Goal: Task Accomplishment & Management: Complete application form

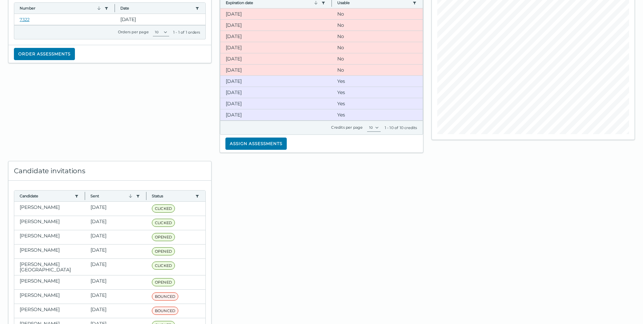
scroll to position [110, 0]
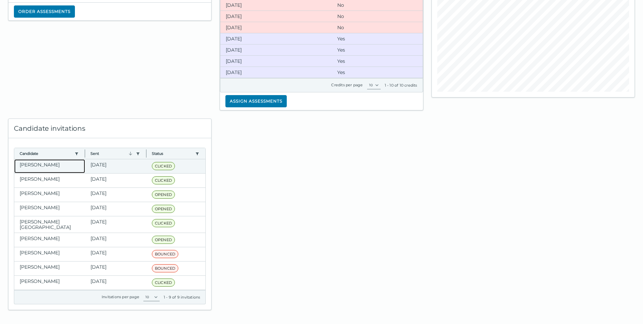
click at [37, 163] on clr-dg-cell "[PERSON_NAME]" at bounding box center [49, 166] width 71 height 14
click at [40, 167] on clr-dg-cell "[PERSON_NAME]" at bounding box center [49, 166] width 71 height 14
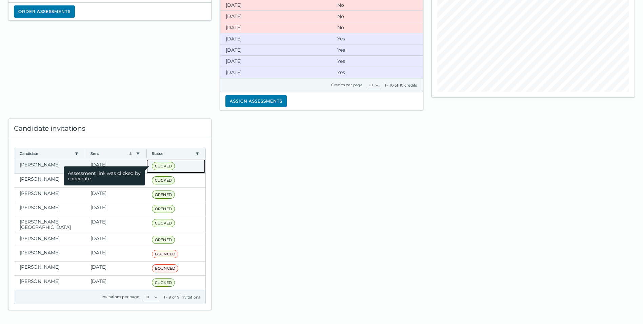
click at [169, 165] on span "CLICKED" at bounding box center [163, 166] width 23 height 8
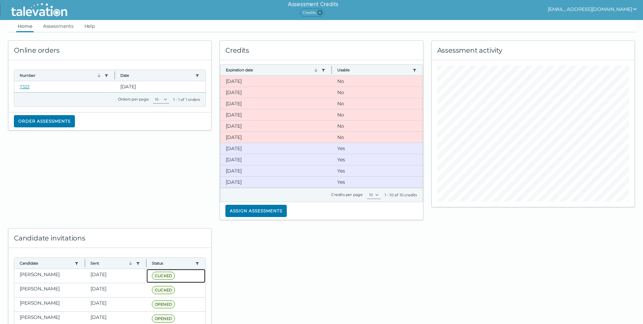
scroll to position [0, 0]
click at [57, 29] on link "Assessments" at bounding box center [58, 26] width 33 height 12
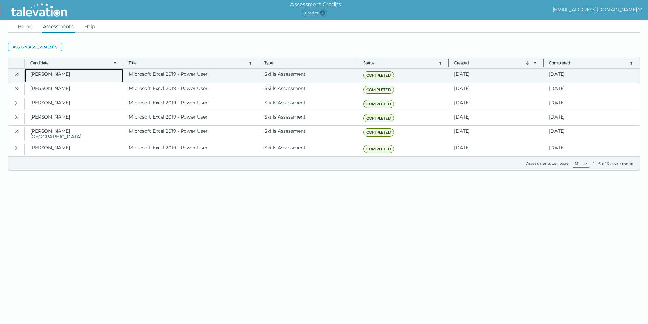
click at [58, 74] on clr-dg-cell "[PERSON_NAME]" at bounding box center [74, 76] width 99 height 14
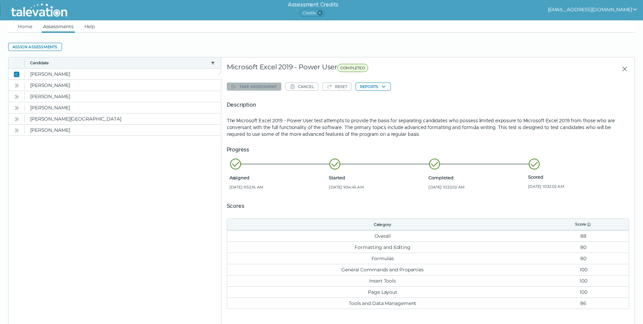
click at [375, 91] on div "Take assessment Cancel Reset Reports Description The Microsoft Excel 2019 - Pow…" at bounding box center [428, 194] width 403 height 228
click at [373, 87] on button "Reports" at bounding box center [373, 86] width 35 height 8
click at [378, 101] on button "Microsoft Excel 2019 - Power User" at bounding box center [397, 100] width 82 height 8
click at [382, 85] on icon "button" at bounding box center [383, 86] width 5 height 5
click at [22, 26] on link "Home" at bounding box center [24, 26] width 17 height 12
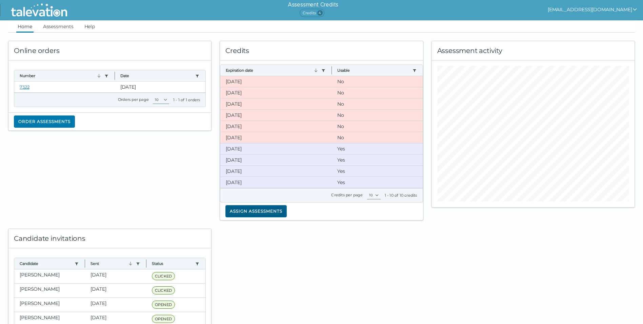
click at [251, 214] on button "Assign assessments" at bounding box center [256, 211] width 61 height 12
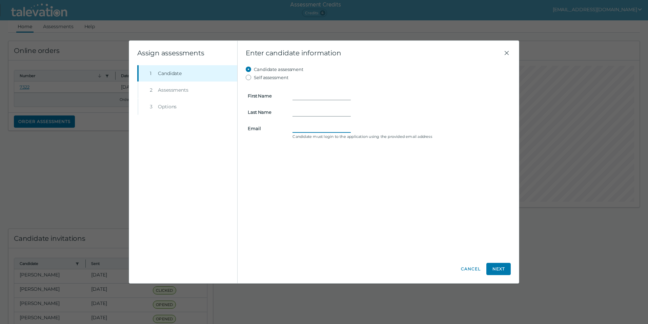
paste input "[EMAIL_ADDRESS][DOMAIN_NAME]"
type input "[EMAIL_ADDRESS][DOMAIN_NAME]"
paste input "[PERSON_NAME] [PERSON_NAME]"
drag, startPoint x: 309, startPoint y: 96, endPoint x: 322, endPoint y: 94, distance: 13.7
click at [322, 94] on input "[PERSON_NAME] [PERSON_NAME]" at bounding box center [322, 96] width 58 height 8
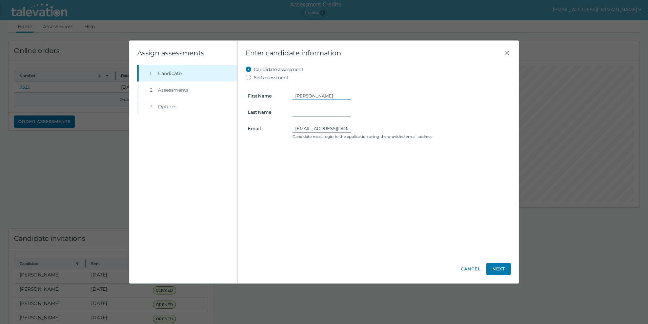
drag, startPoint x: 328, startPoint y: 96, endPoint x: 310, endPoint y: 96, distance: 17.6
click at [310, 96] on input "[PERSON_NAME]" at bounding box center [322, 96] width 58 height 8
type input "Rima"
paste input "[DEMOGRAPHIC_DATA]"
type input "[DEMOGRAPHIC_DATA]"
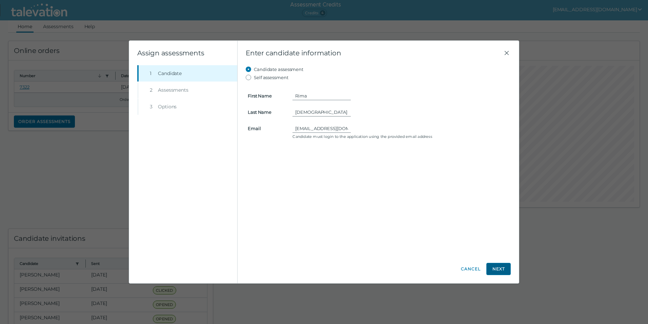
click at [493, 265] on button "Next" at bounding box center [499, 268] width 24 height 12
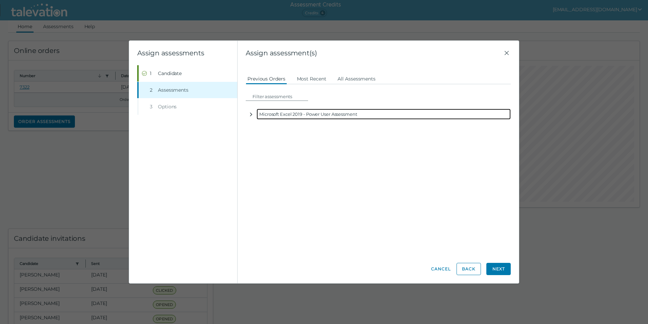
click at [248, 113] on button "button" at bounding box center [251, 114] width 11 height 11
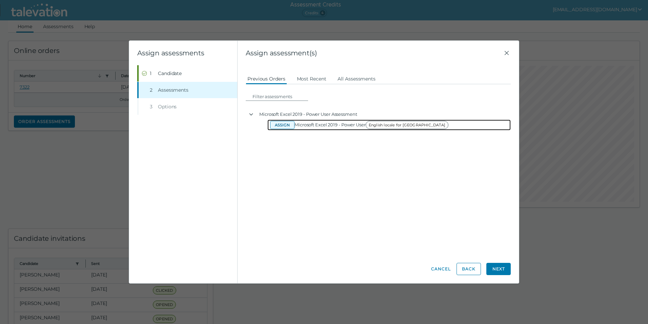
click at [278, 124] on button "Assign" at bounding box center [282, 125] width 24 height 8
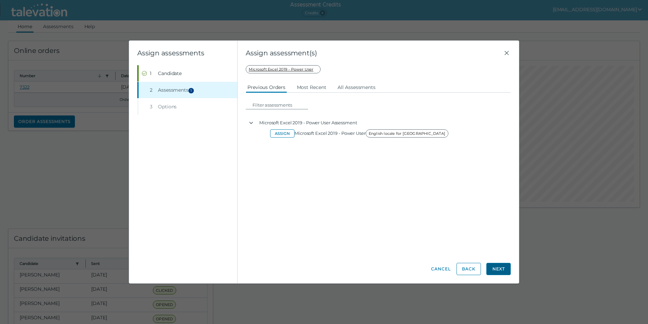
click at [496, 264] on button "Next" at bounding box center [499, 268] width 24 height 12
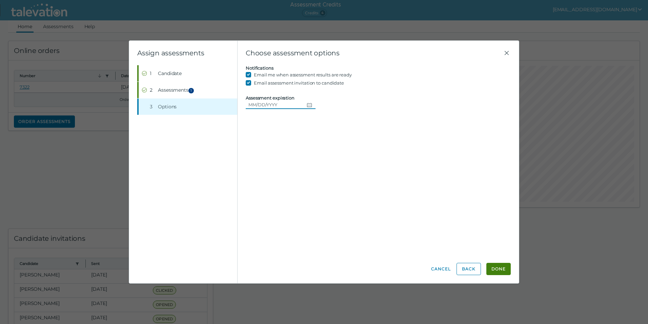
click at [304, 101] on button "Choose date" at bounding box center [310, 104] width 12 height 8
click at [295, 158] on button "8" at bounding box center [294, 160] width 12 height 12
type input "[DATE]"
click at [500, 265] on button "Done" at bounding box center [499, 268] width 24 height 12
